Goal: Navigation & Orientation: Find specific page/section

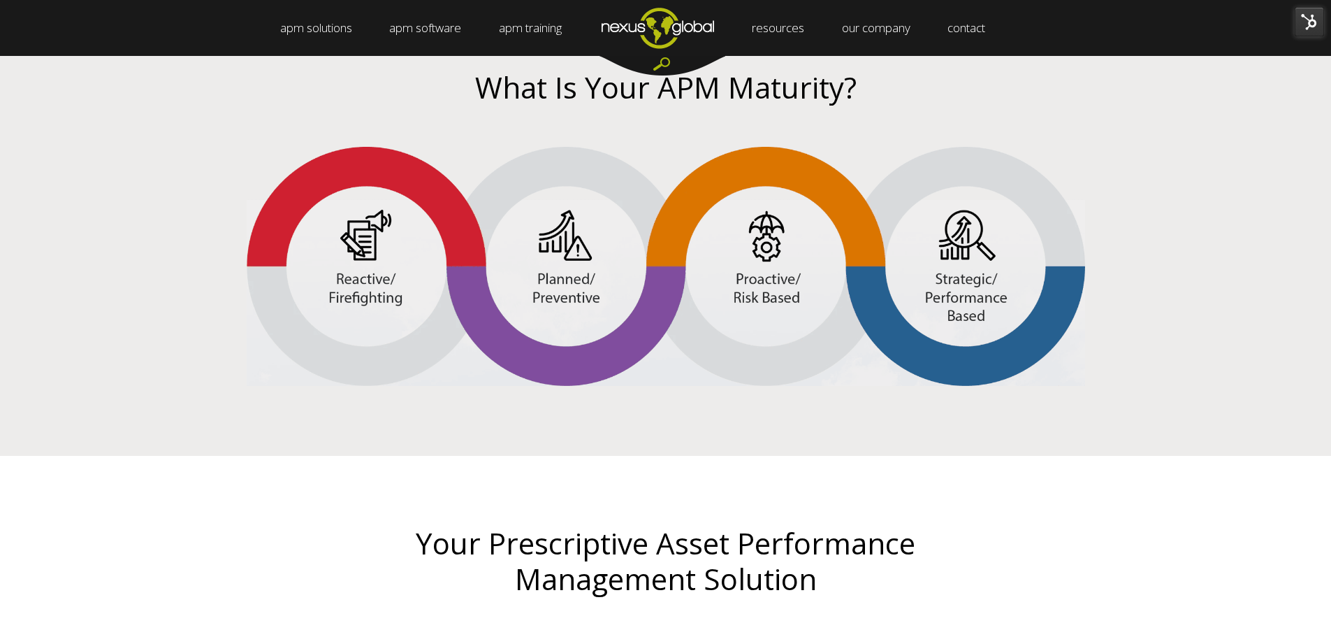
scroll to position [2516, 0]
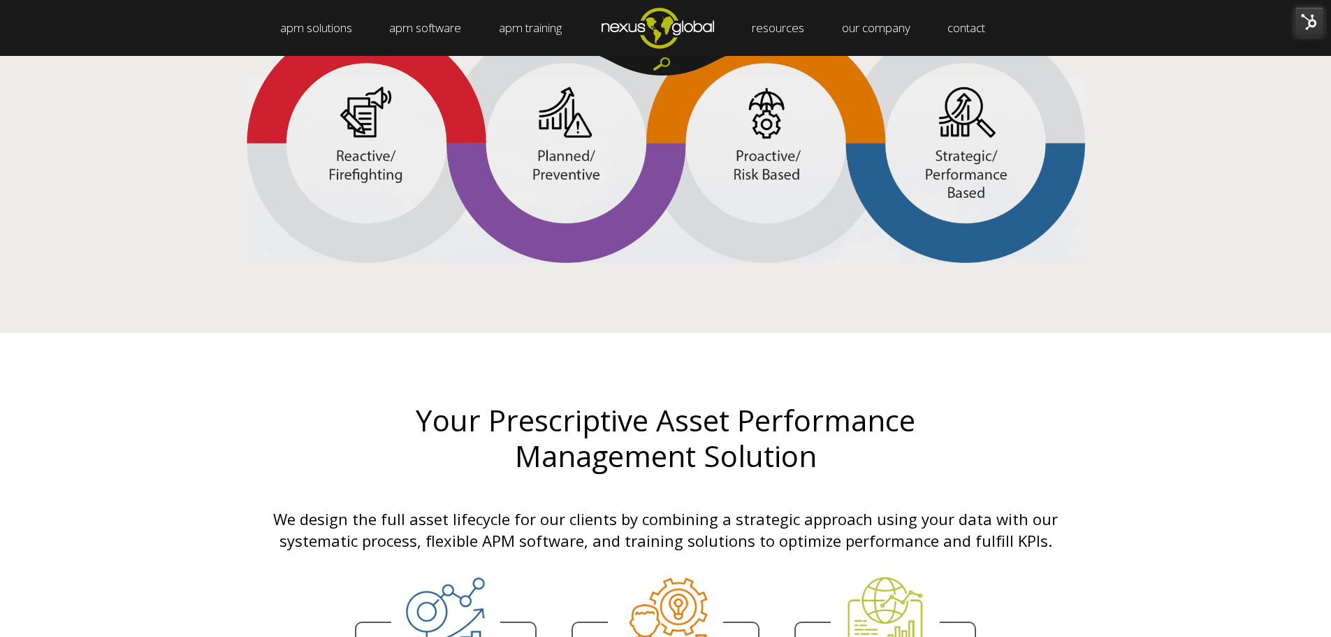
click at [665, 64] on div at bounding box center [663, 66] width 126 height 20
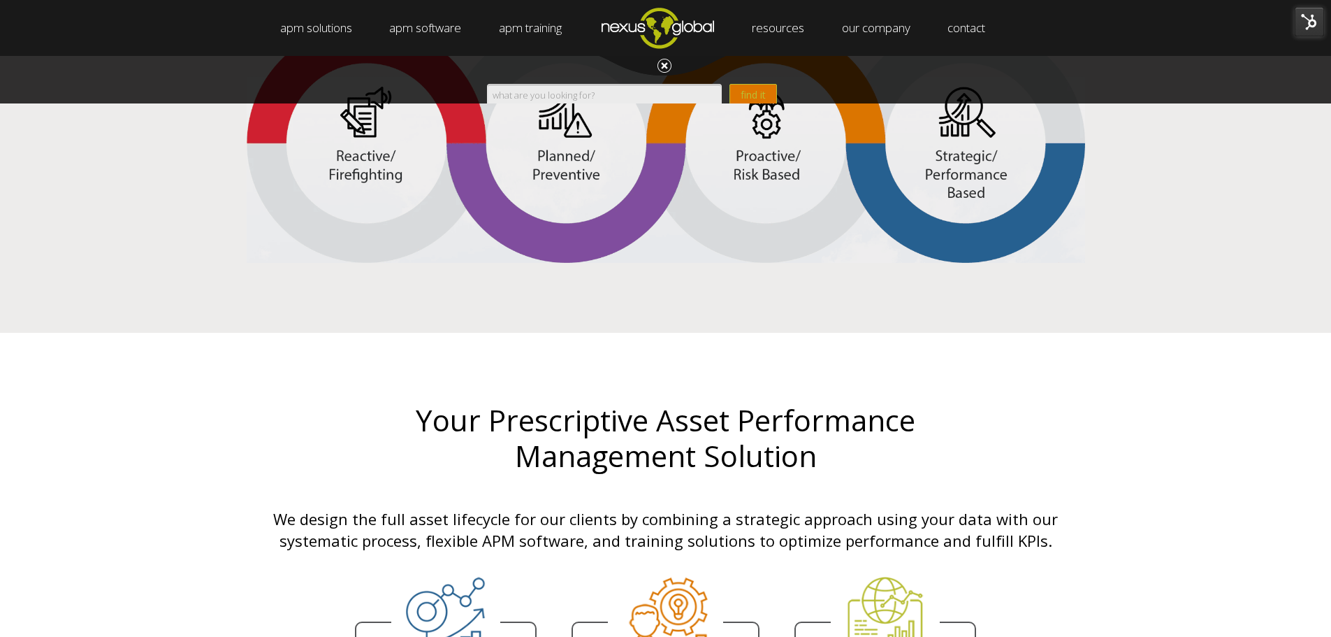
scroll to position [0, 0]
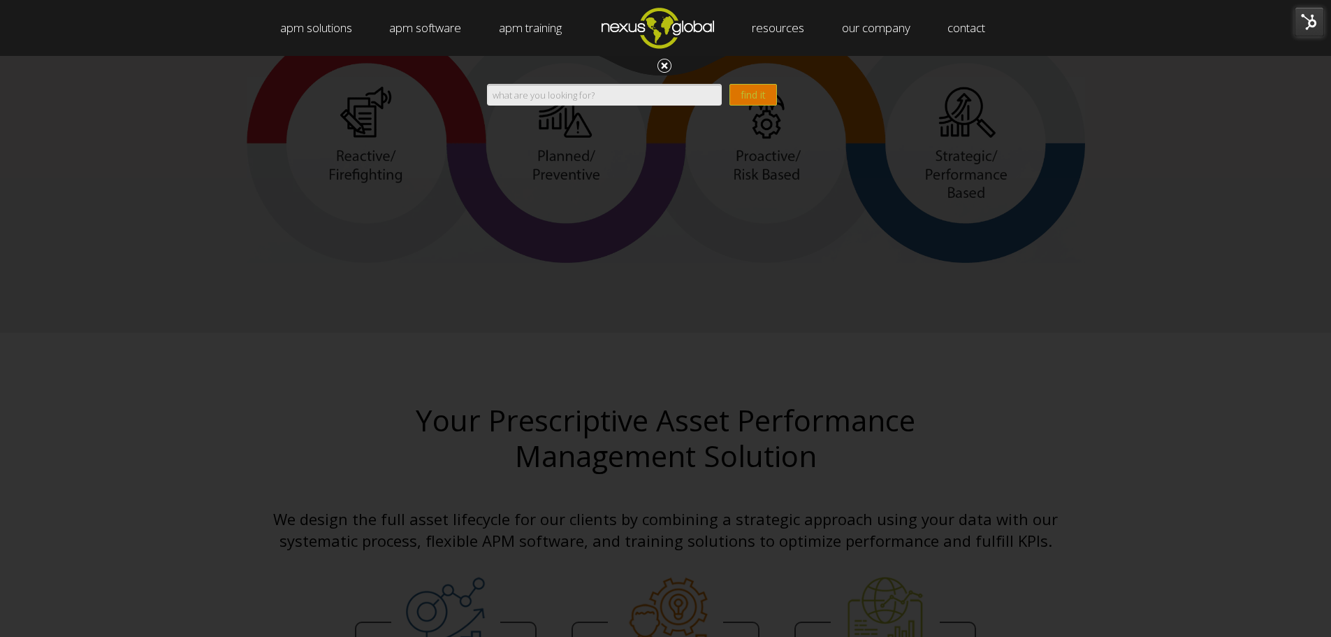
click at [650, 92] on input "Search" at bounding box center [604, 95] width 235 height 22
click at [278, 164] on div "Search form Search find it" at bounding box center [665, 374] width 1331 height 637
click at [660, 59] on div at bounding box center [663, 66] width 126 height 20
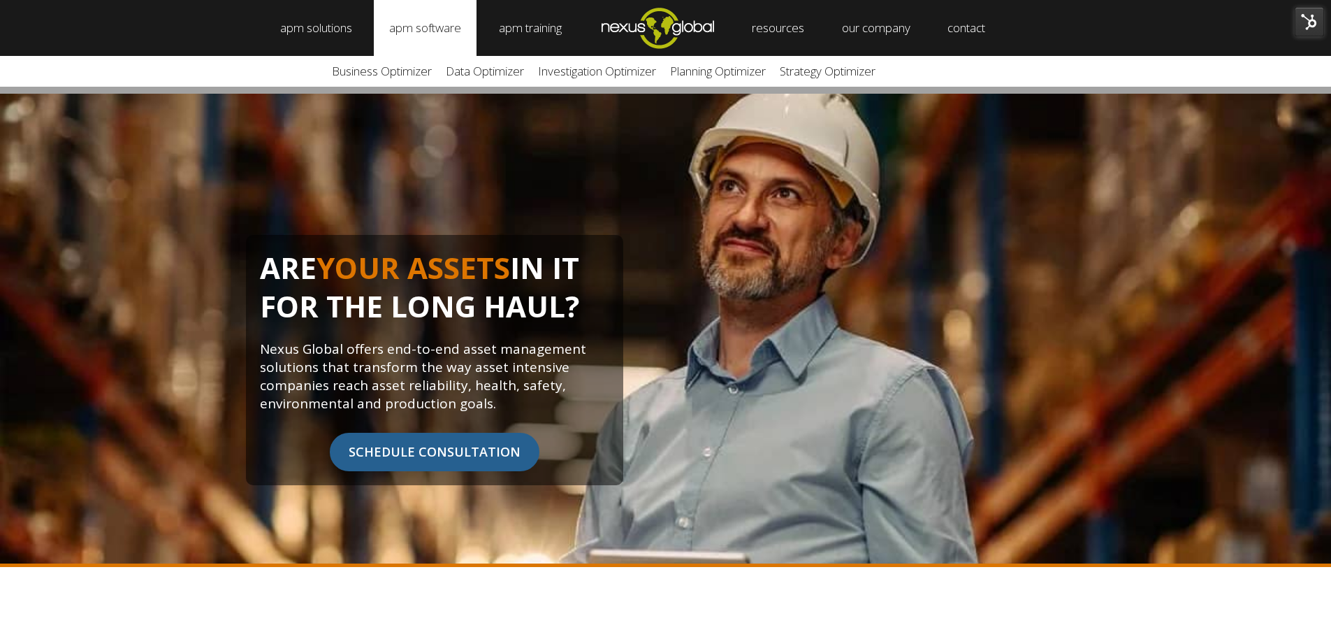
click at [428, 29] on link "apm software" at bounding box center [425, 28] width 103 height 56
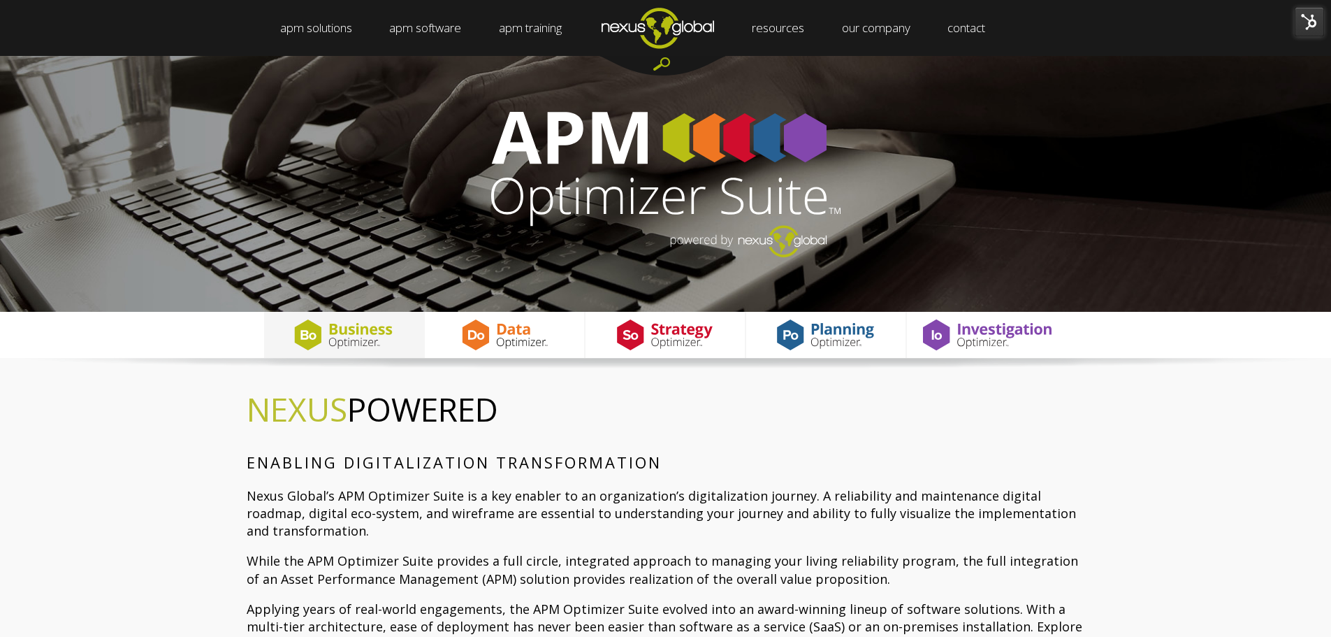
click at [655, 27] on img "Navigation Menu" at bounding box center [658, 27] width 150 height 55
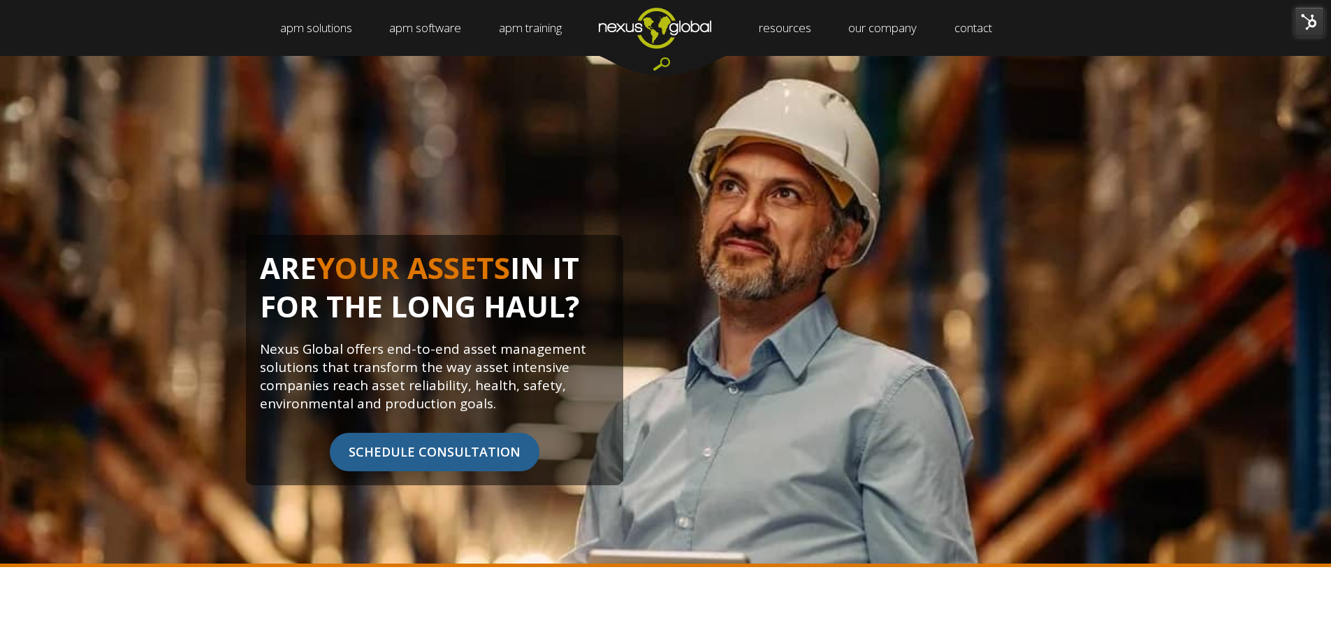
click at [1312, 17] on img at bounding box center [1309, 21] width 29 height 29
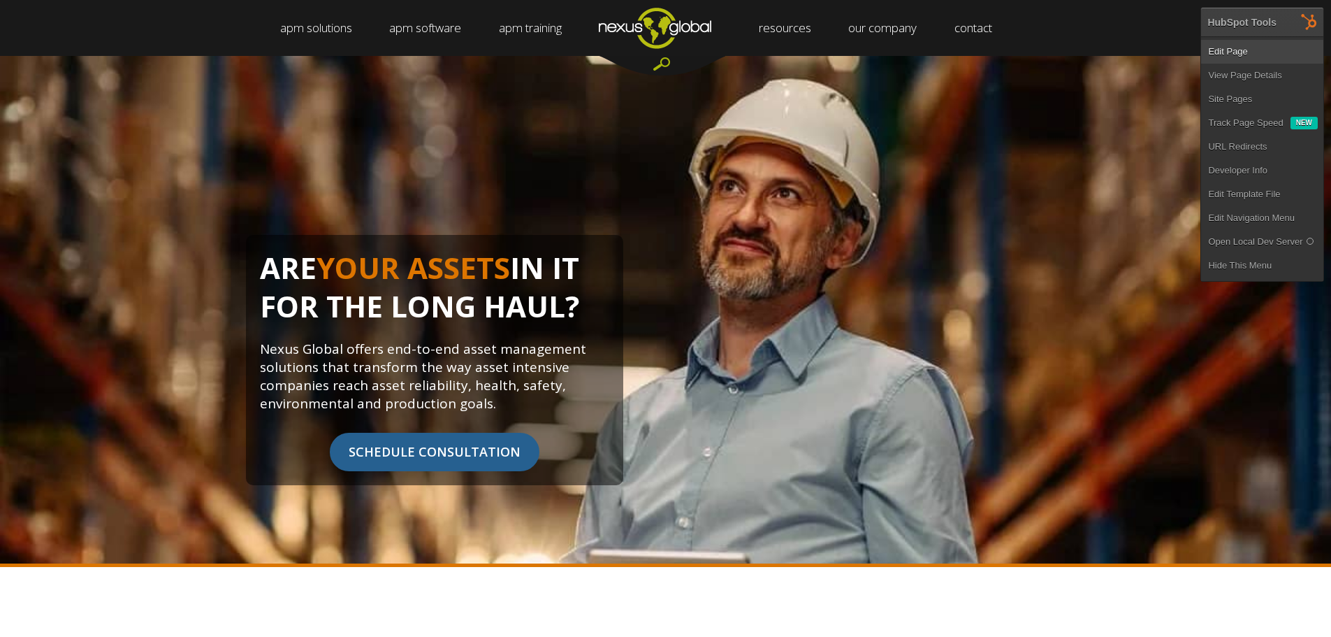
click at [1246, 55] on link "Edit Page" at bounding box center [1262, 52] width 122 height 24
